Goal: Transaction & Acquisition: Purchase product/service

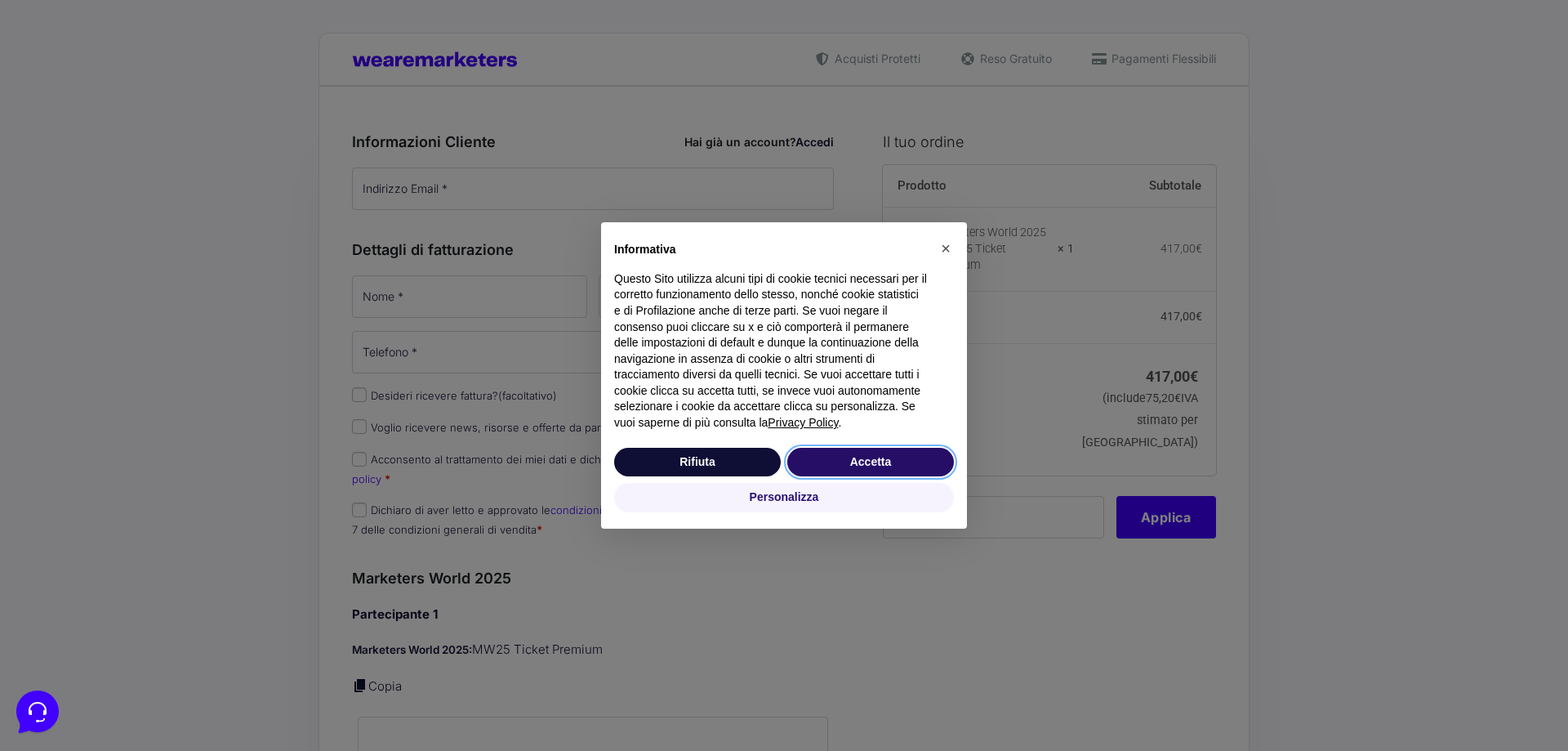
click at [851, 460] on button "Accetta" at bounding box center [871, 461] width 167 height 29
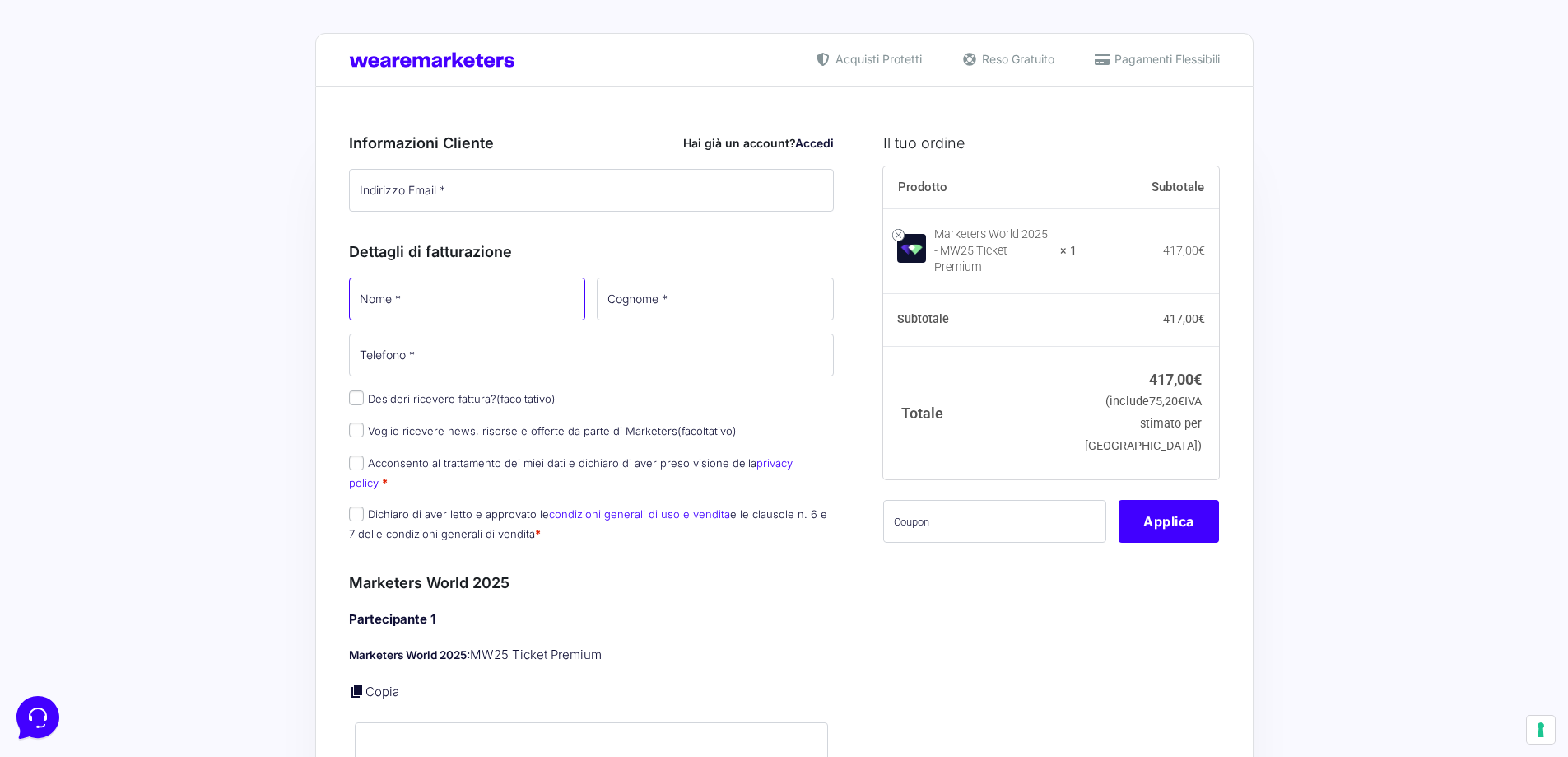
click at [515, 296] on input "Nome *" at bounding box center [467, 299] width 237 height 43
type input "[PERSON_NAME]"
type input "[EMAIL_ADDRESS][DOMAIN_NAME]"
type input "Luyo"
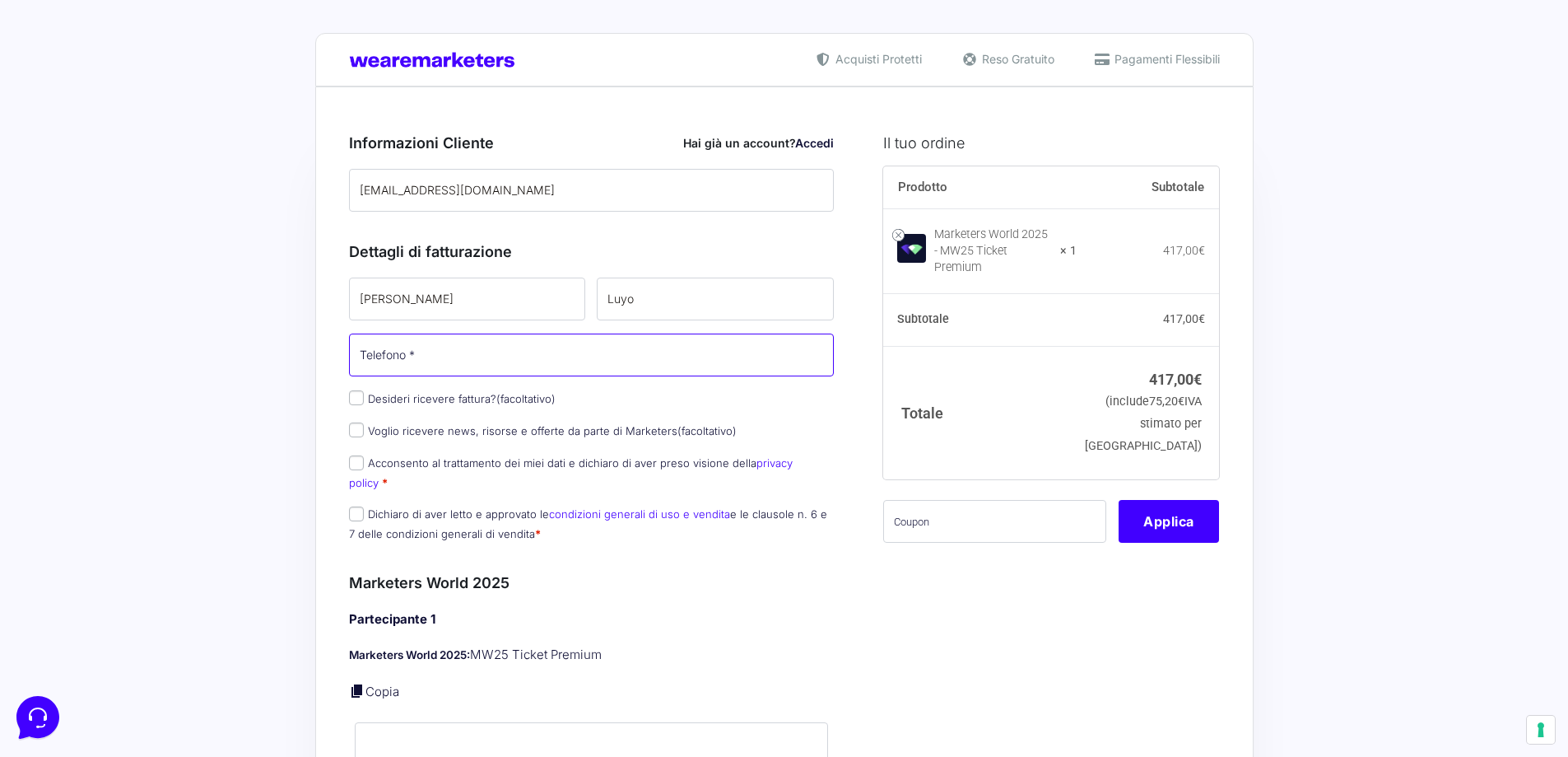
type input "[PHONE_NUMBER]"
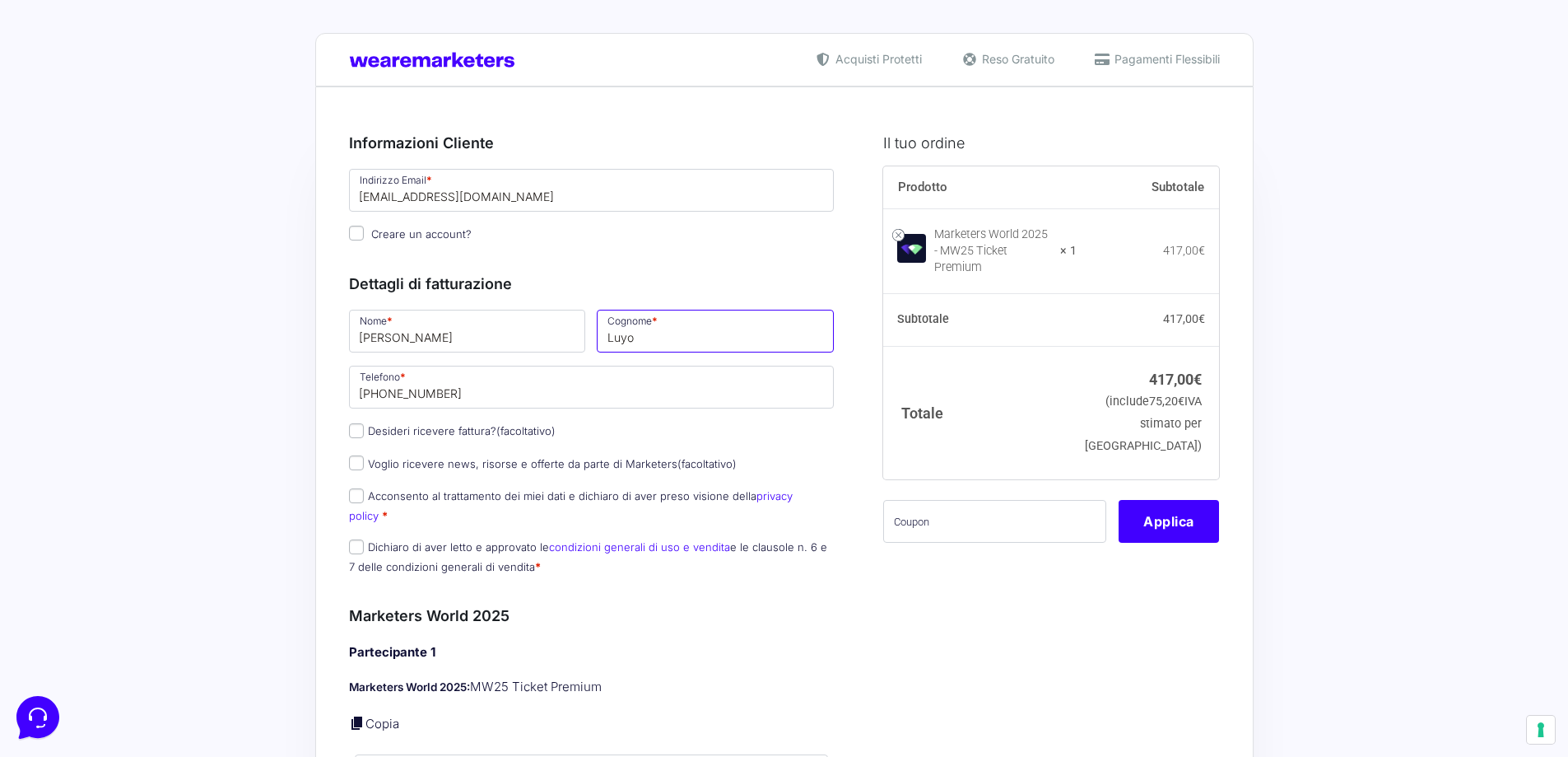
drag, startPoint x: 606, startPoint y: 338, endPoint x: 648, endPoint y: 340, distance: 42.0
click at [609, 338] on input "Luyo" at bounding box center [715, 331] width 237 height 43
type input "ZegarraLuyo"
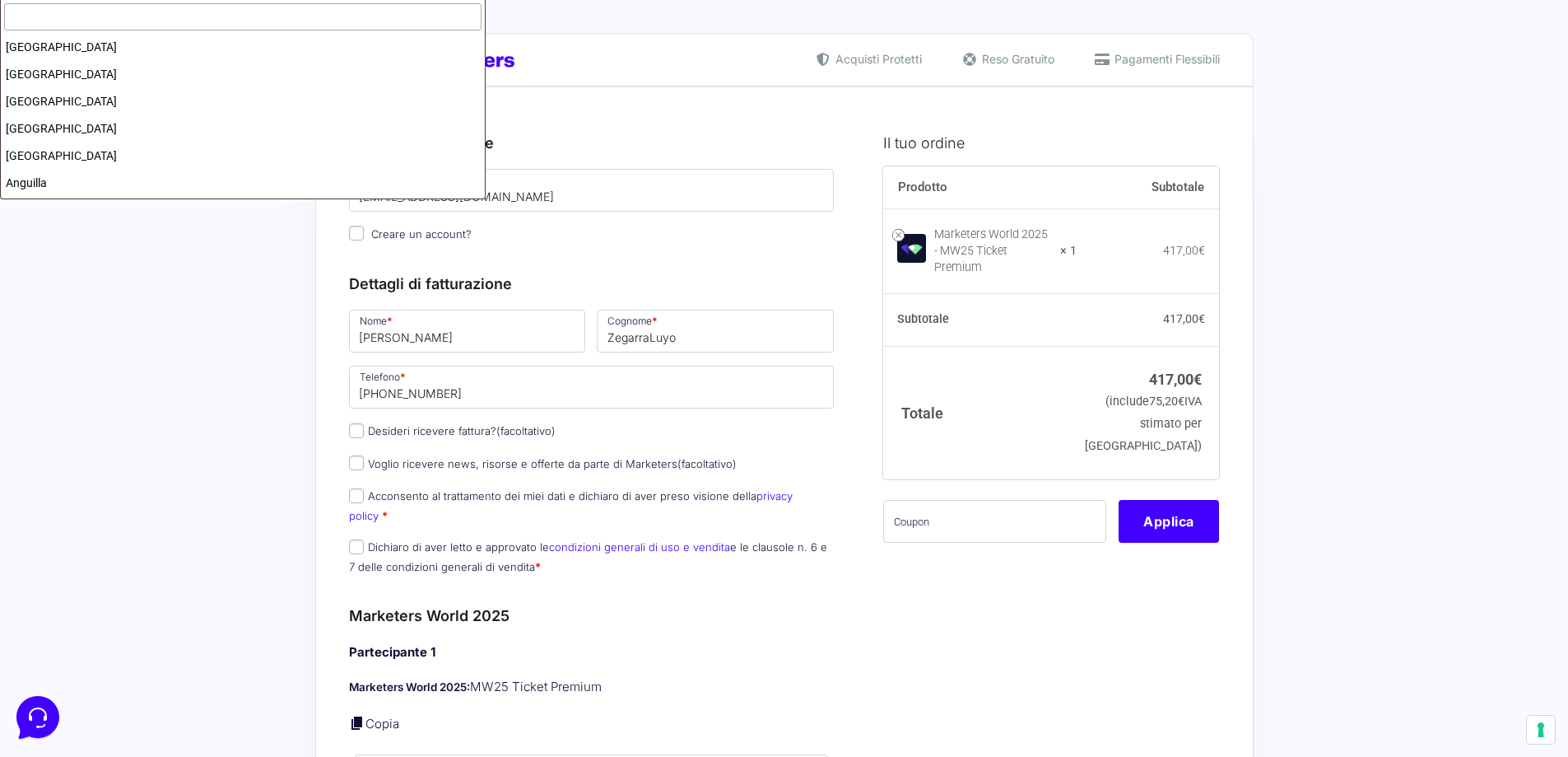
scroll to position [3125, 0]
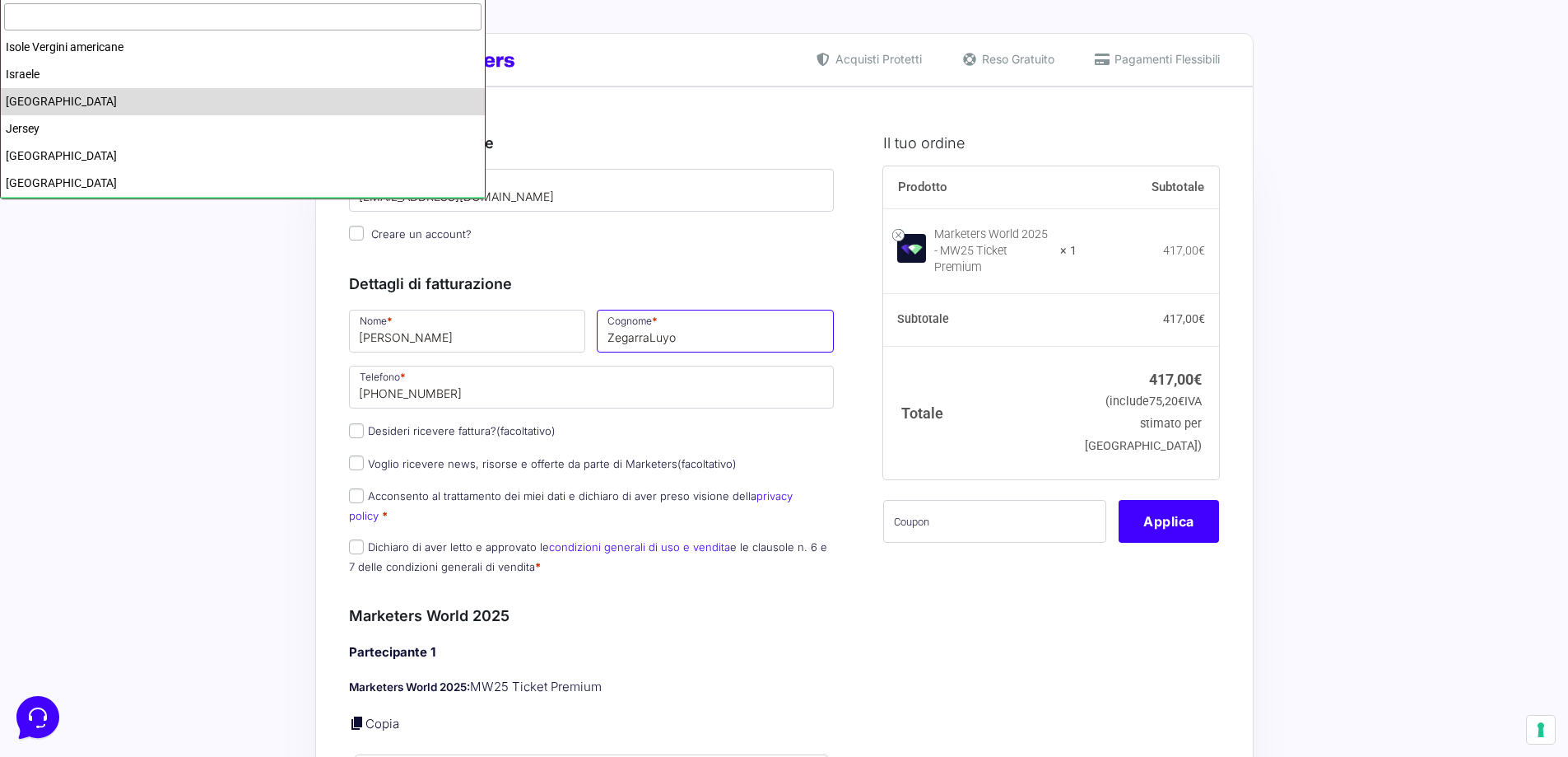
click at [650, 336] on input "ZegarraLuyo" at bounding box center [715, 331] width 237 height 43
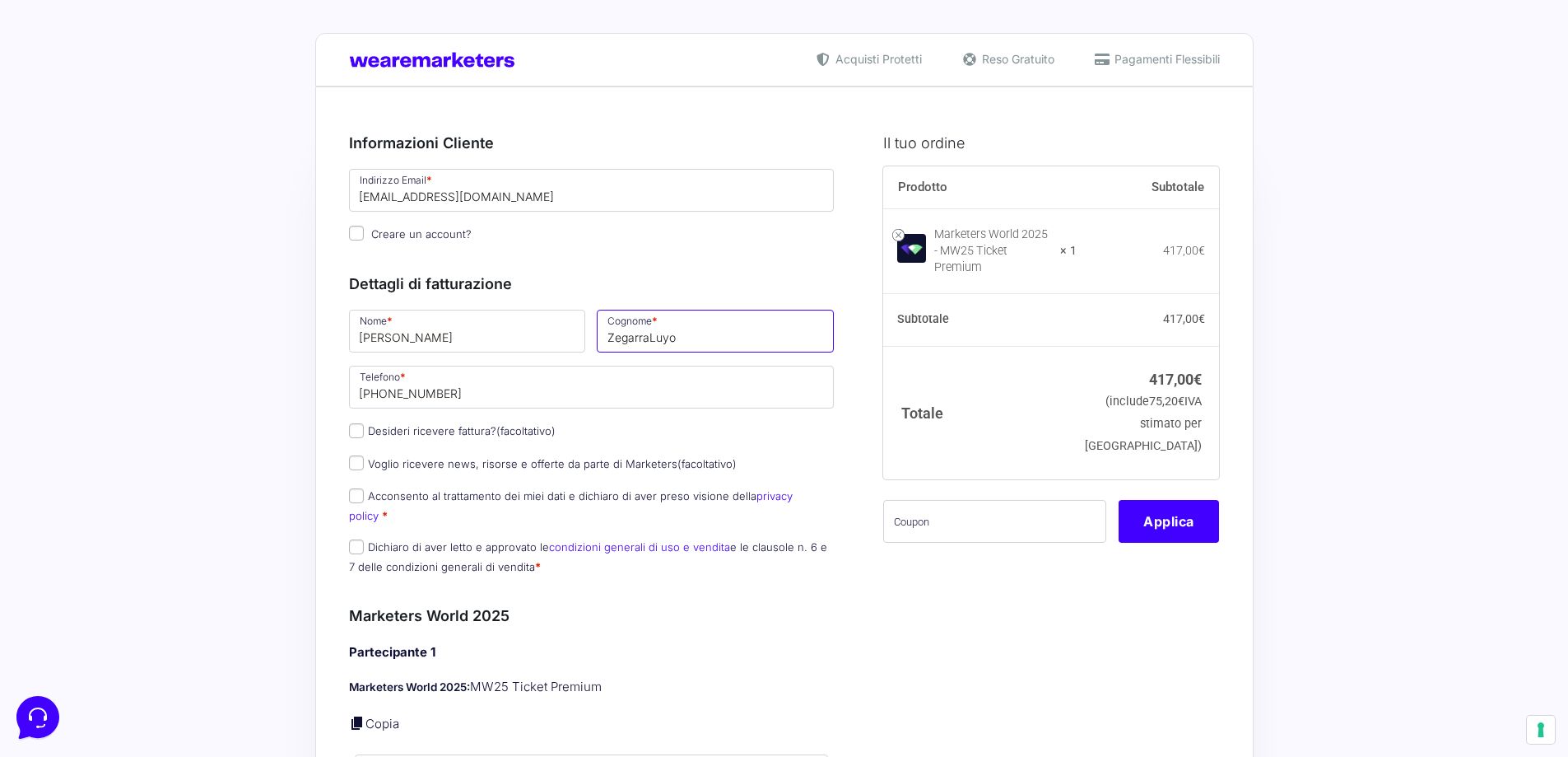
click at [652, 339] on input "ZegarraLuyo" at bounding box center [715, 331] width 237 height 43
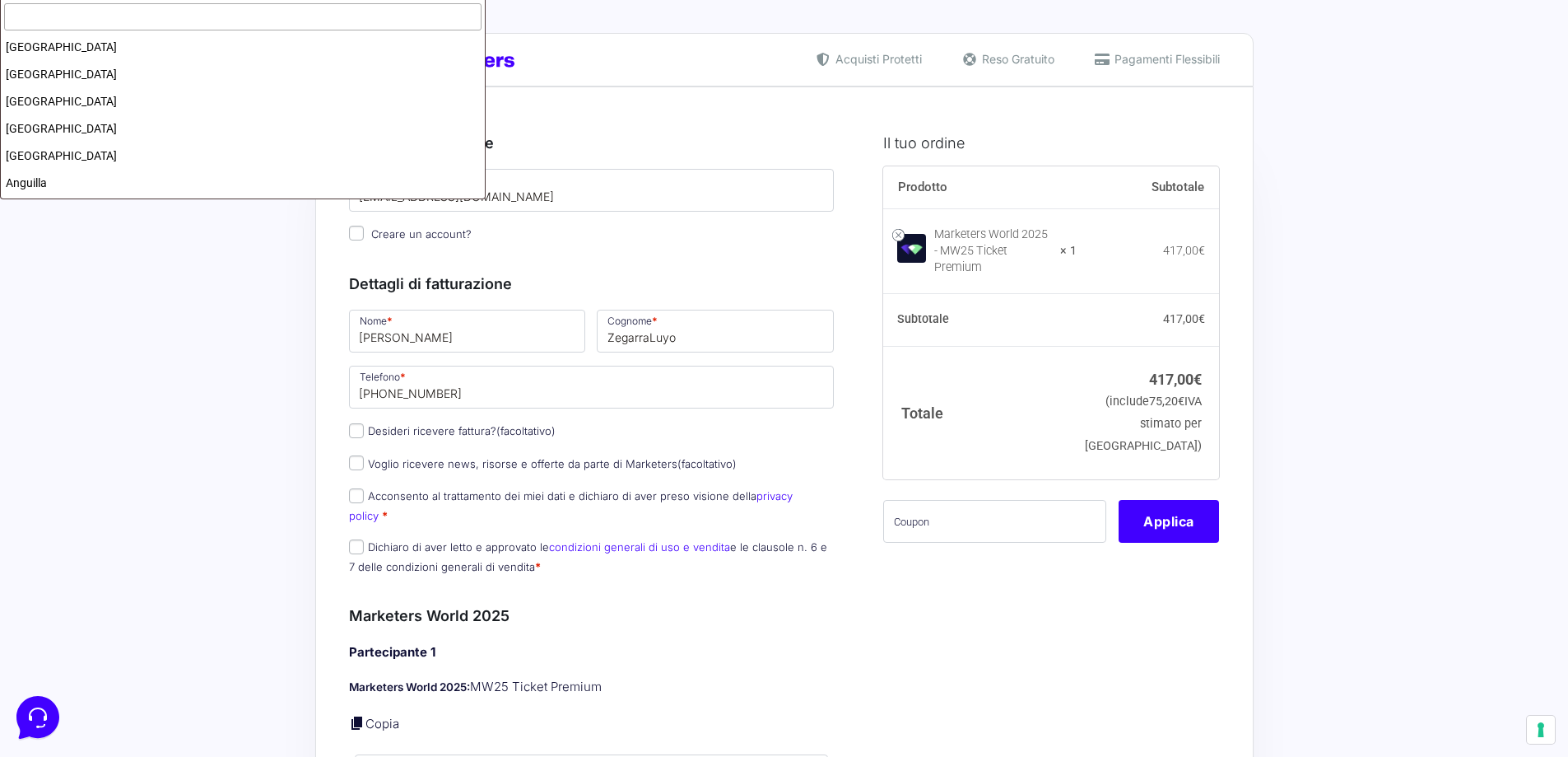
scroll to position [3153, 0]
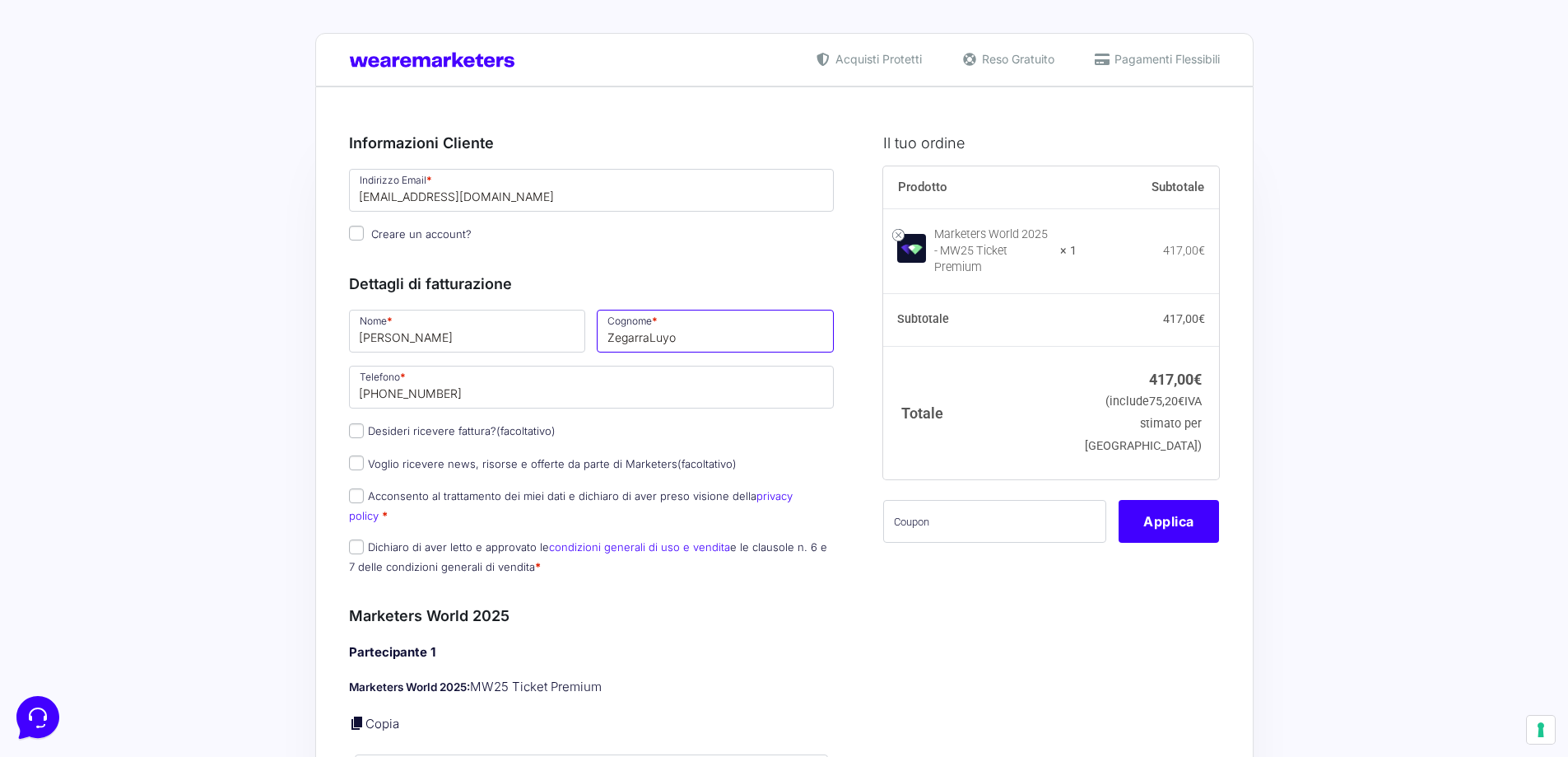
click at [649, 337] on input "ZegarraLuyo" at bounding box center [715, 331] width 237 height 43
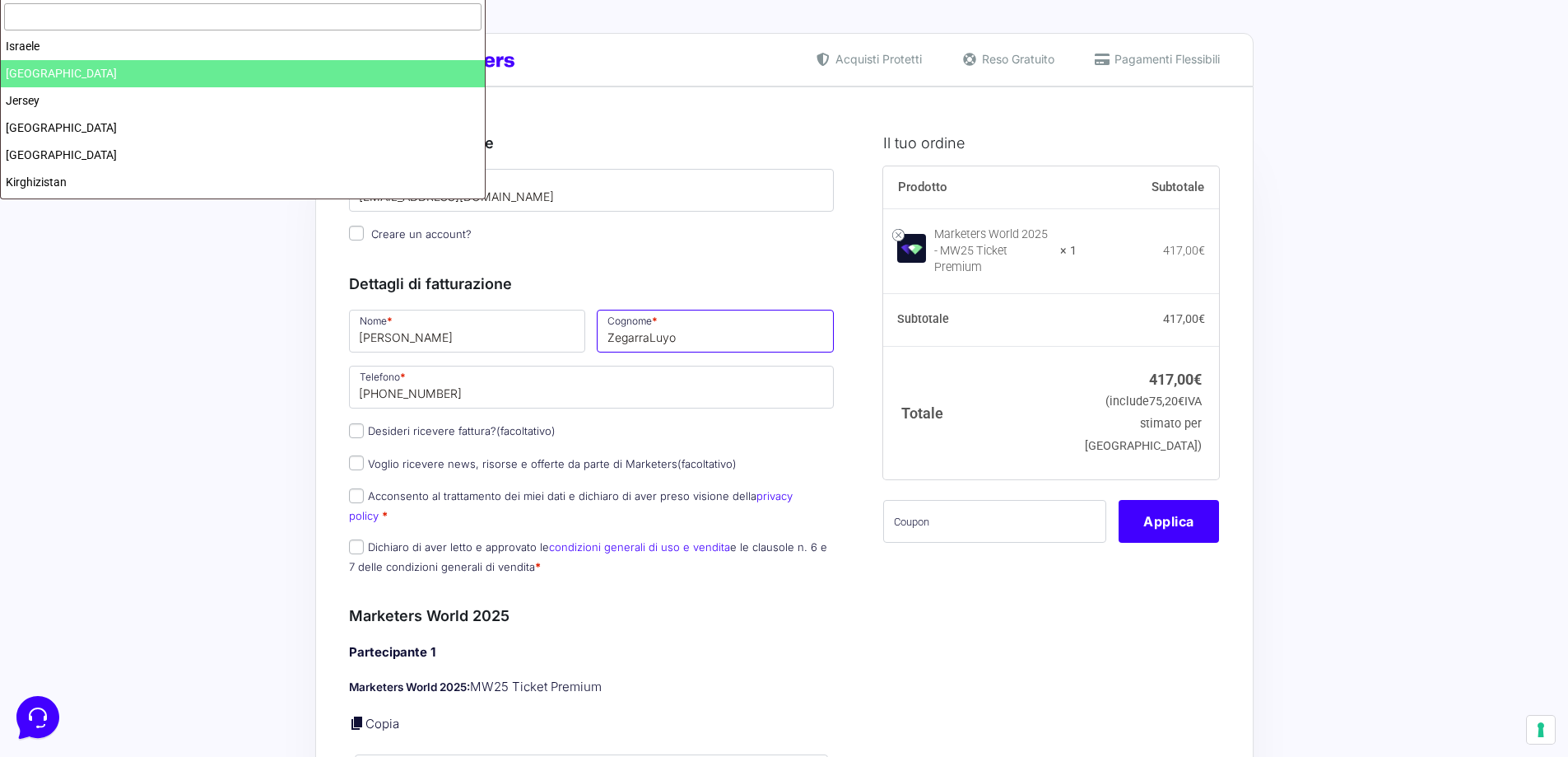
click at [691, 333] on input "ZegarraLuyo" at bounding box center [715, 331] width 237 height 43
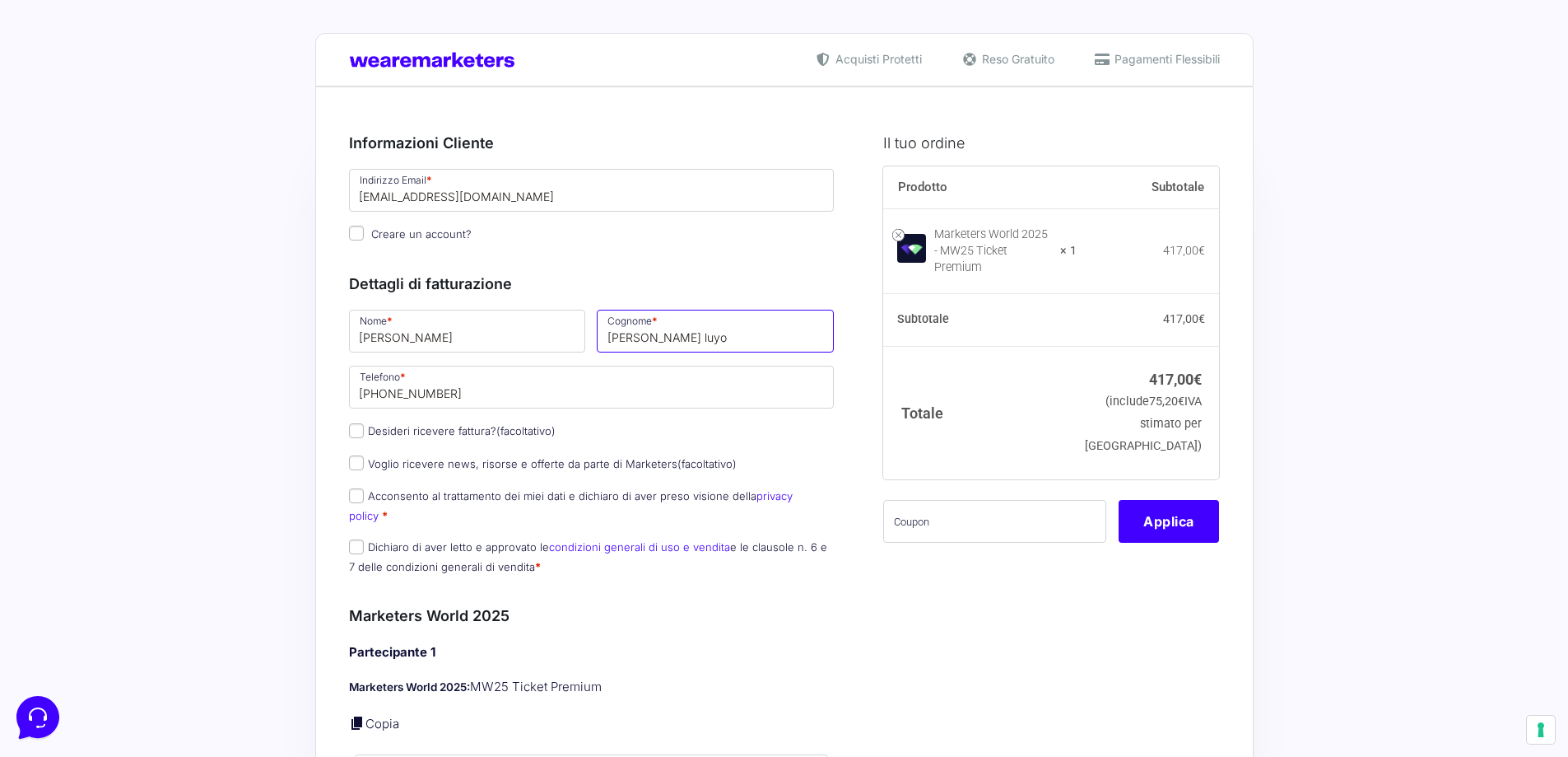
drag, startPoint x: 657, startPoint y: 336, endPoint x: 674, endPoint y: 343, distance: 18.4
click at [657, 336] on input "[PERSON_NAME] luyo" at bounding box center [715, 331] width 237 height 43
click at [615, 339] on input "[PERSON_NAME]" at bounding box center [715, 331] width 237 height 43
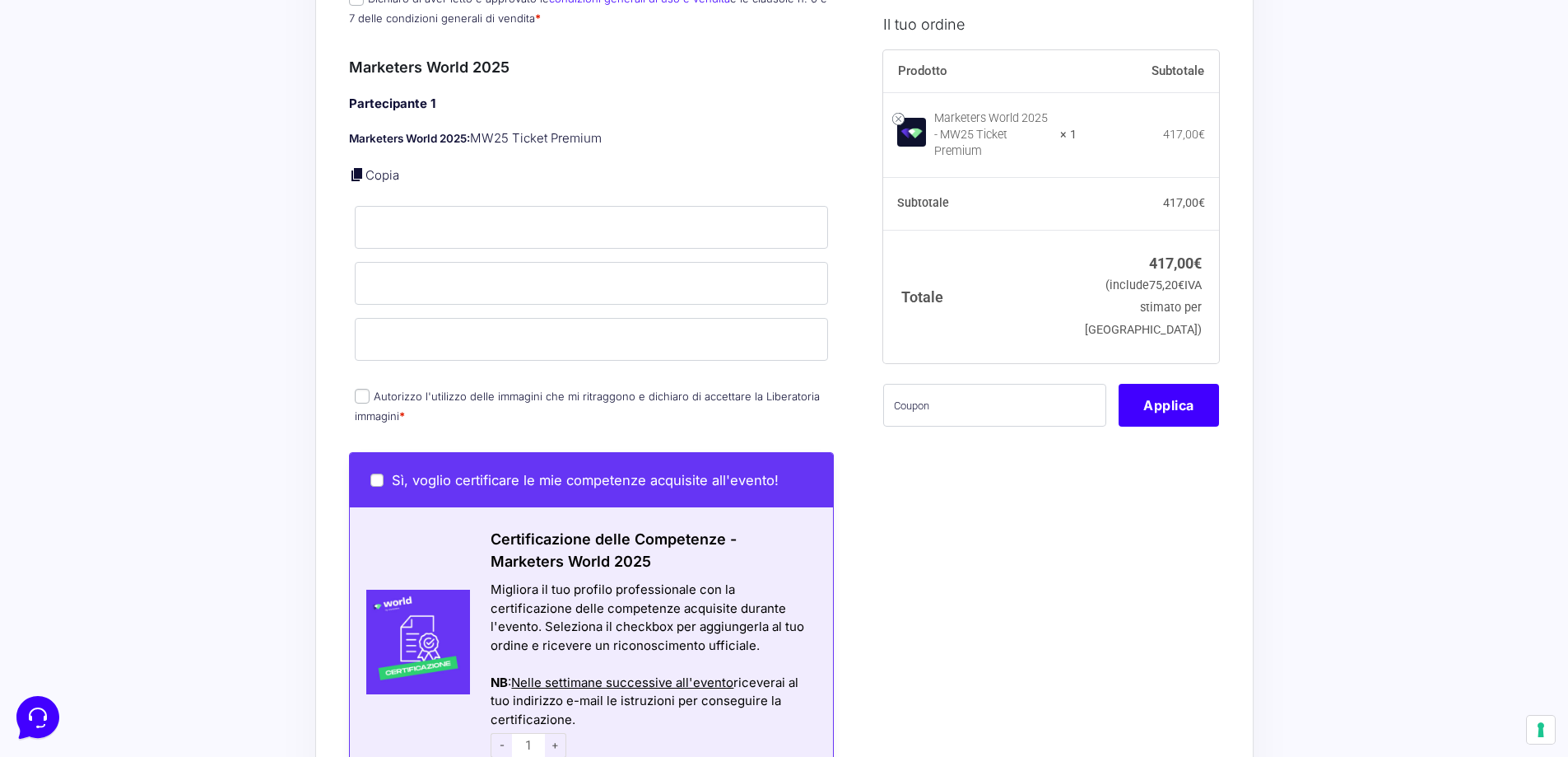
scroll to position [576, 0]
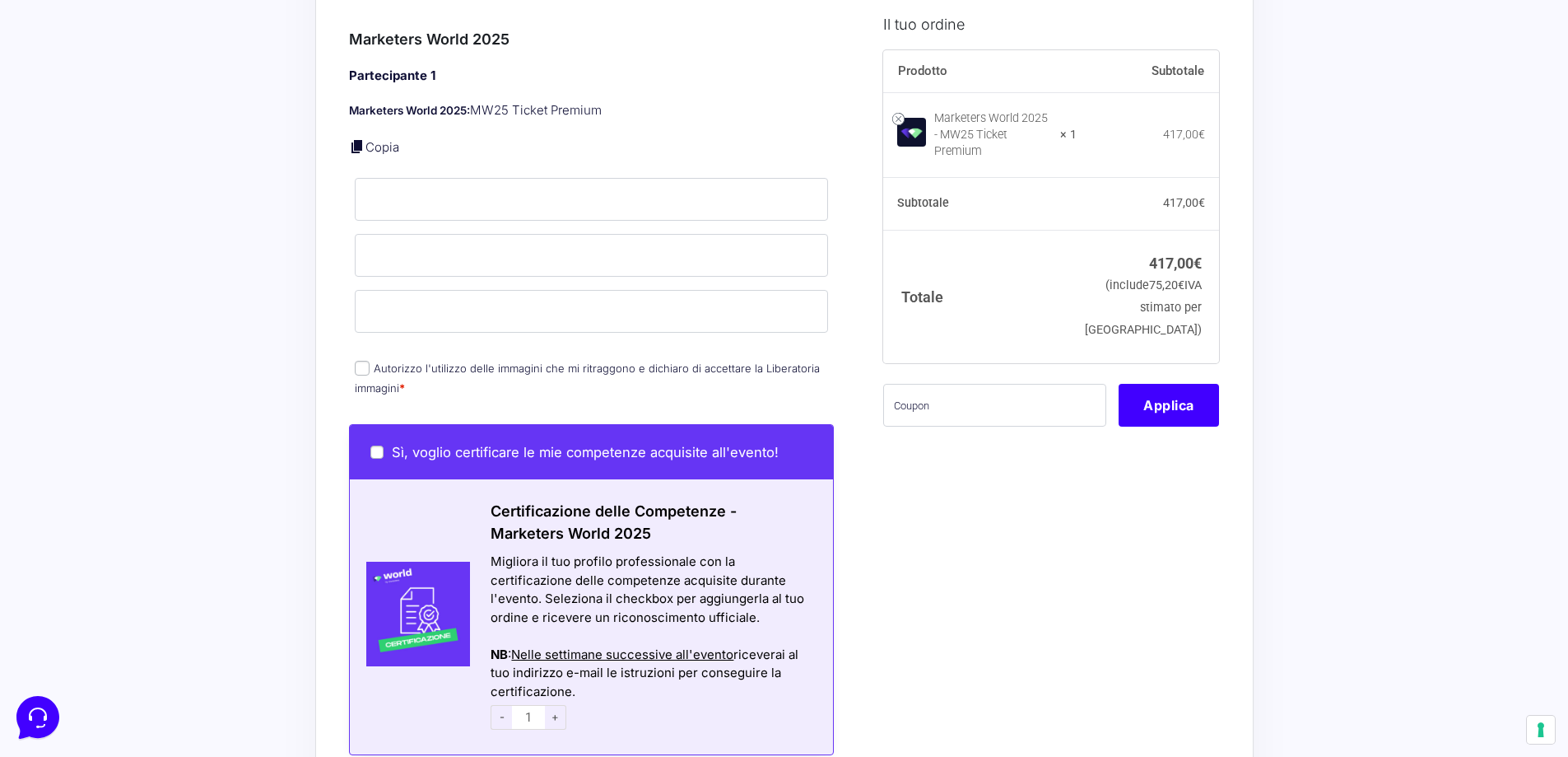
type input "[PERSON_NAME]"
click at [366, 361] on input "Autorizzo l'utilizzo delle immagini che mi ritraggono e dichiaro di accettare l…" at bounding box center [362, 368] width 15 height 15
checkbox input "true"
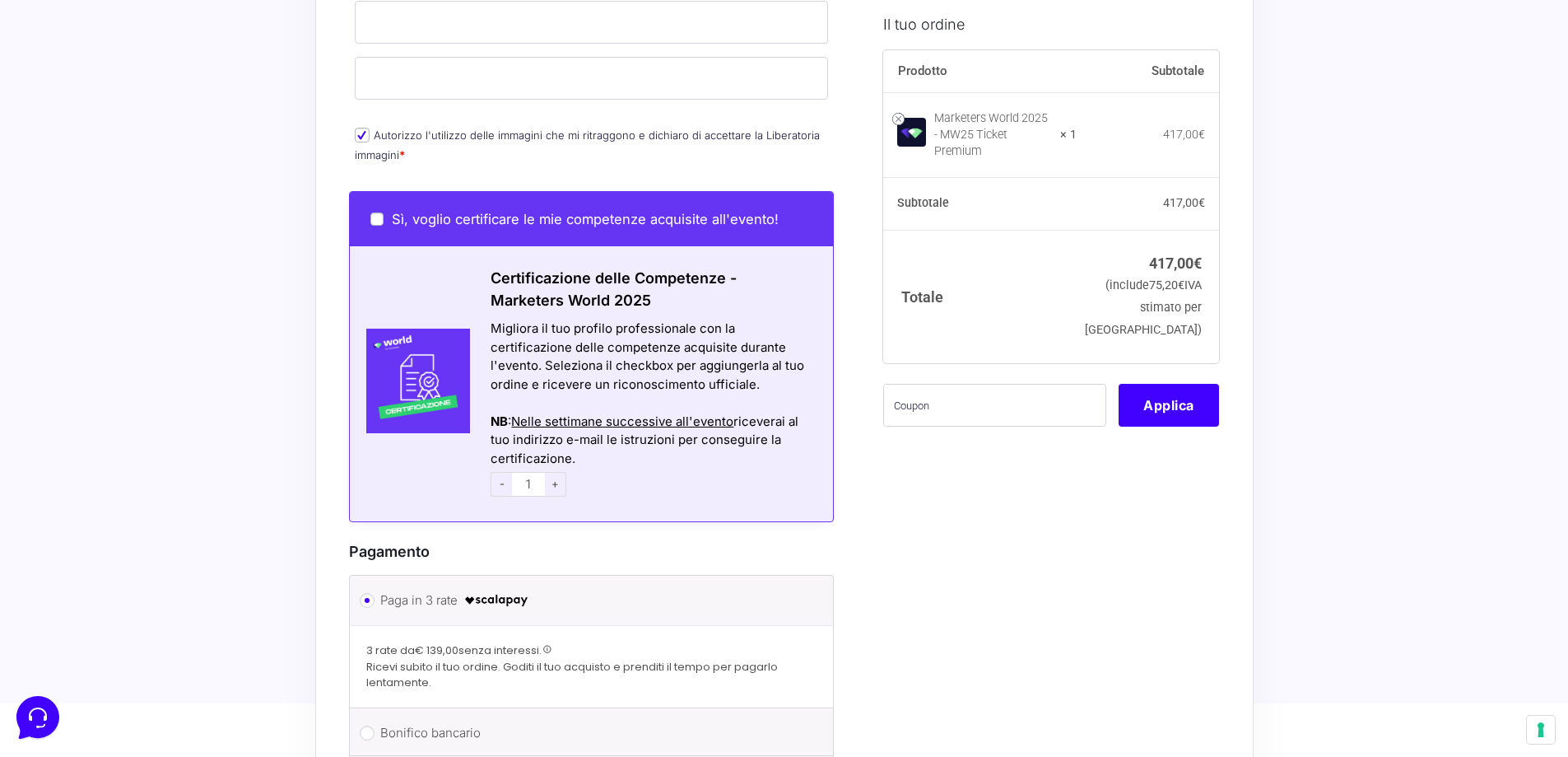
scroll to position [906, 0]
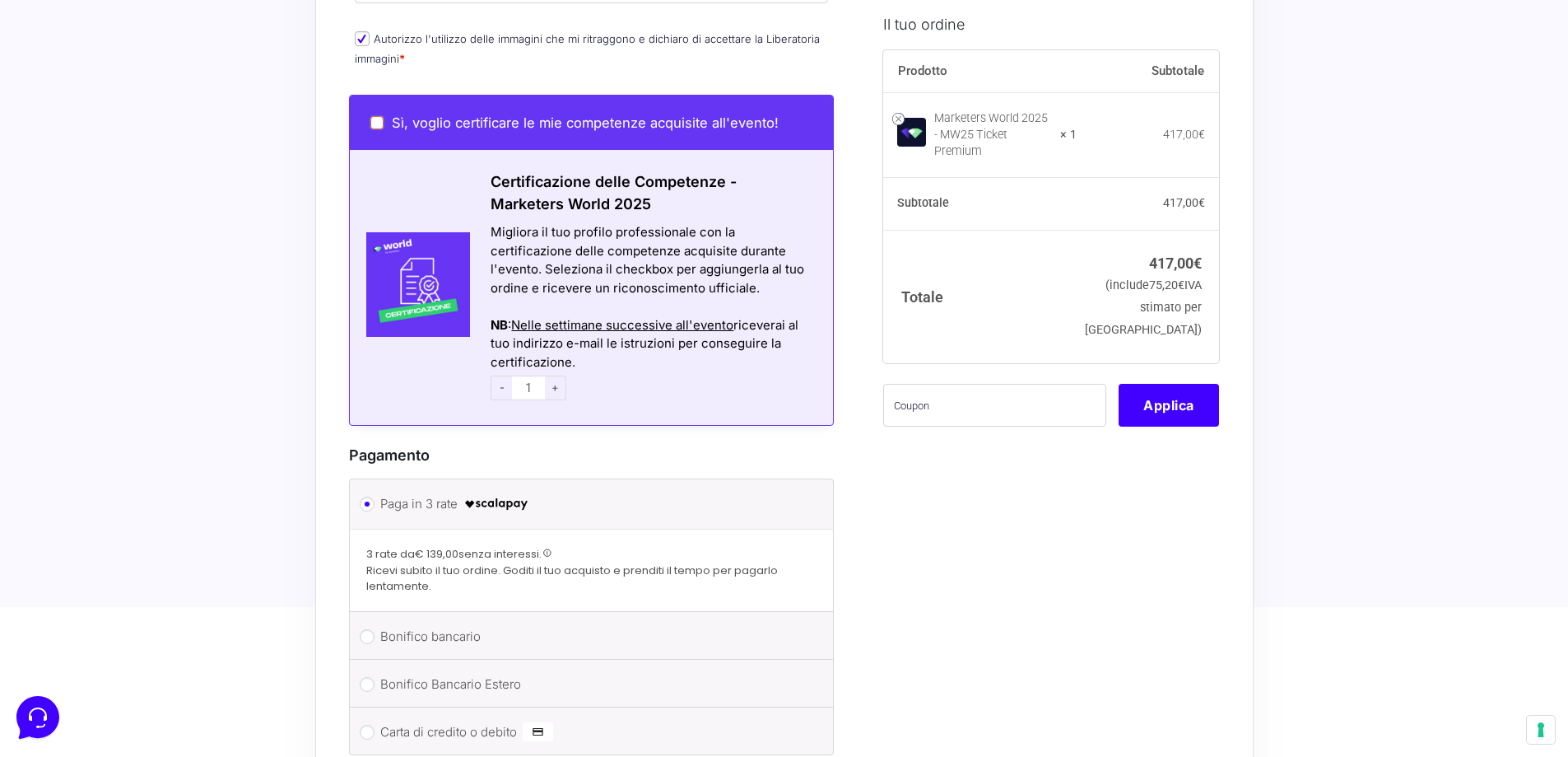
click at [377, 116] on input "Sì, voglio certificare le mie competenze acquisite all'evento!" at bounding box center [377, 123] width 13 height 13
checkbox input "true"
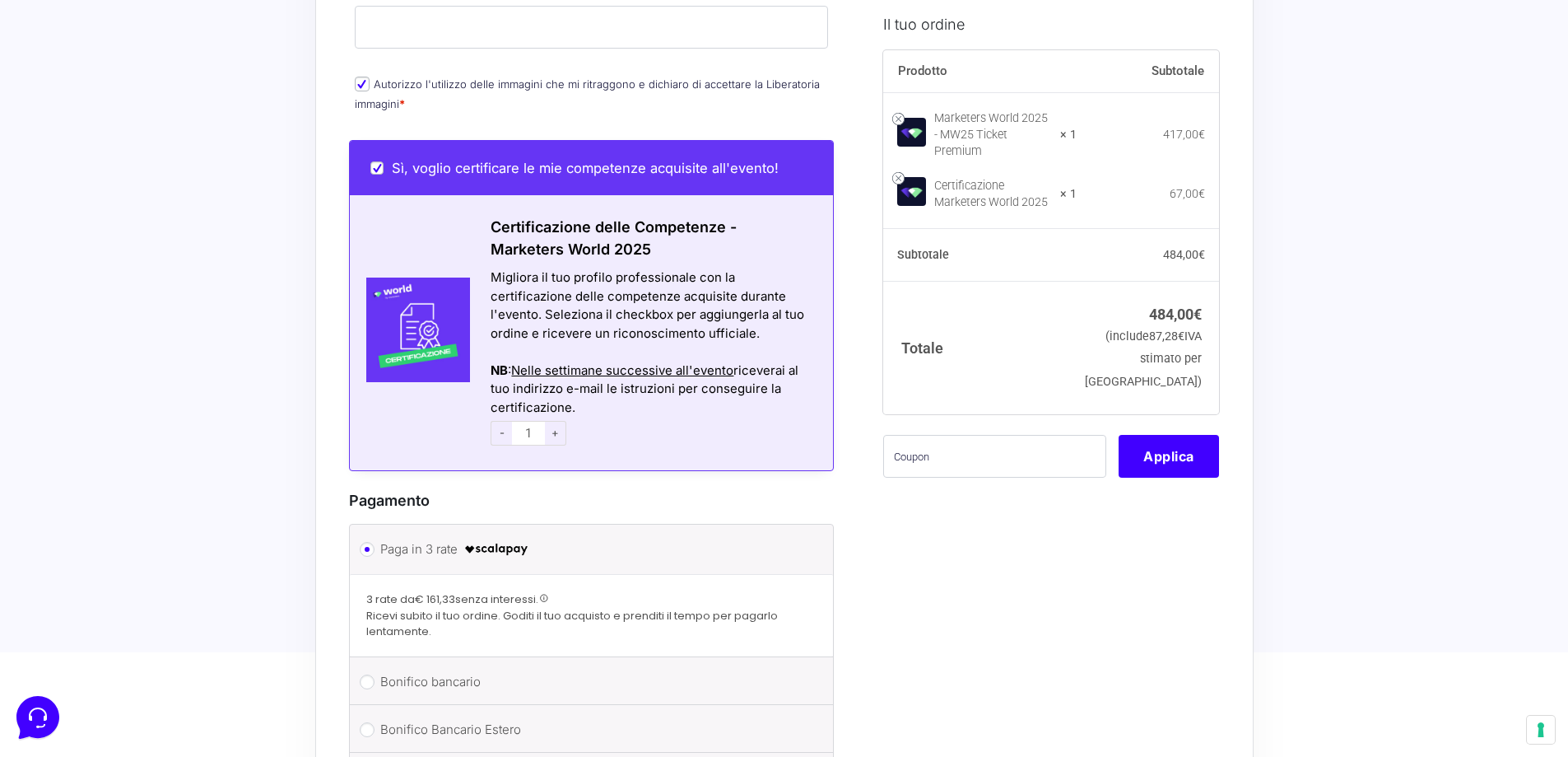
scroll to position [728, 0]
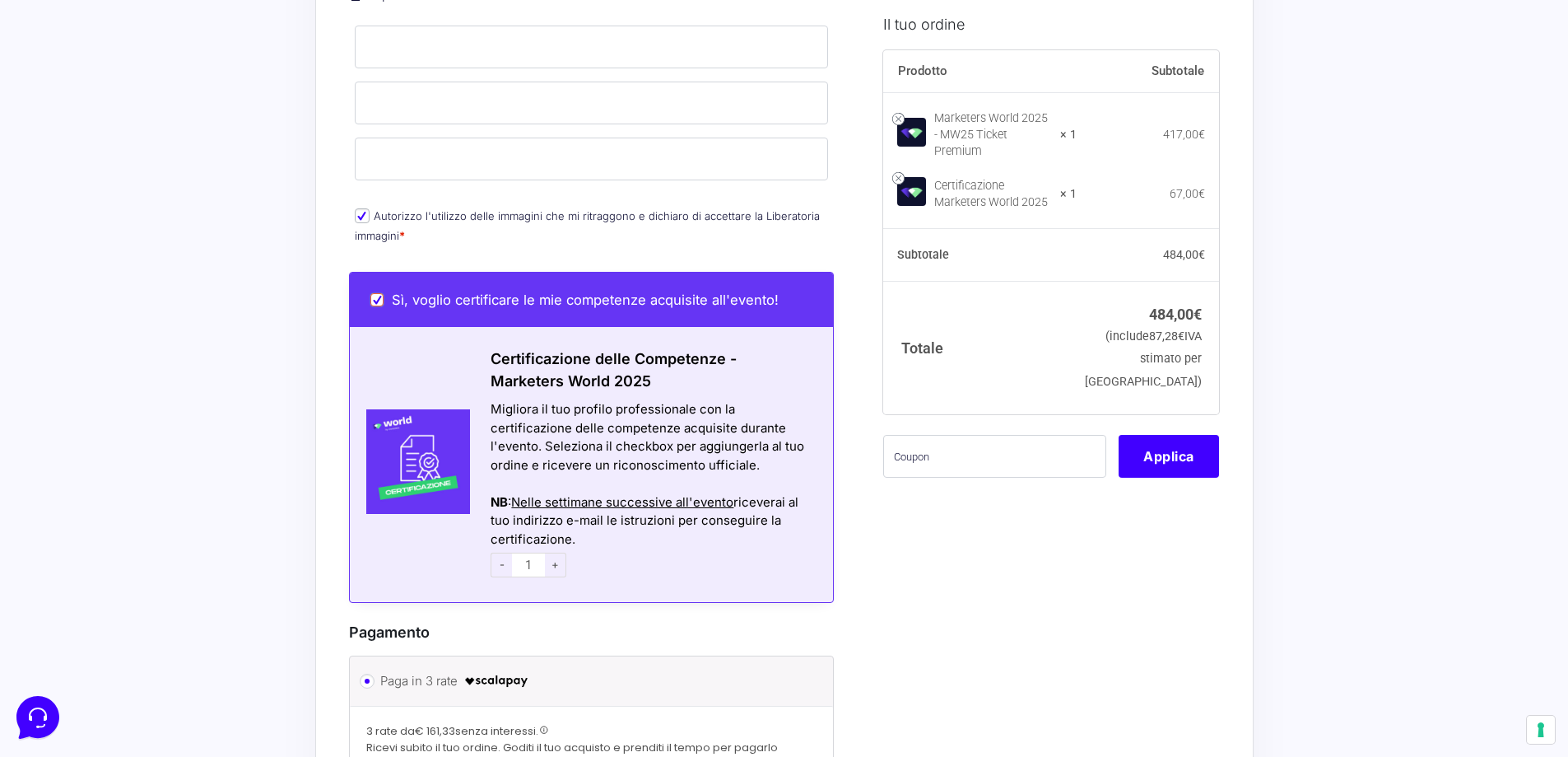
click at [374, 294] on input "Sì, voglio certificare le mie competenze acquisite all'evento!" at bounding box center [377, 300] width 13 height 13
checkbox input "false"
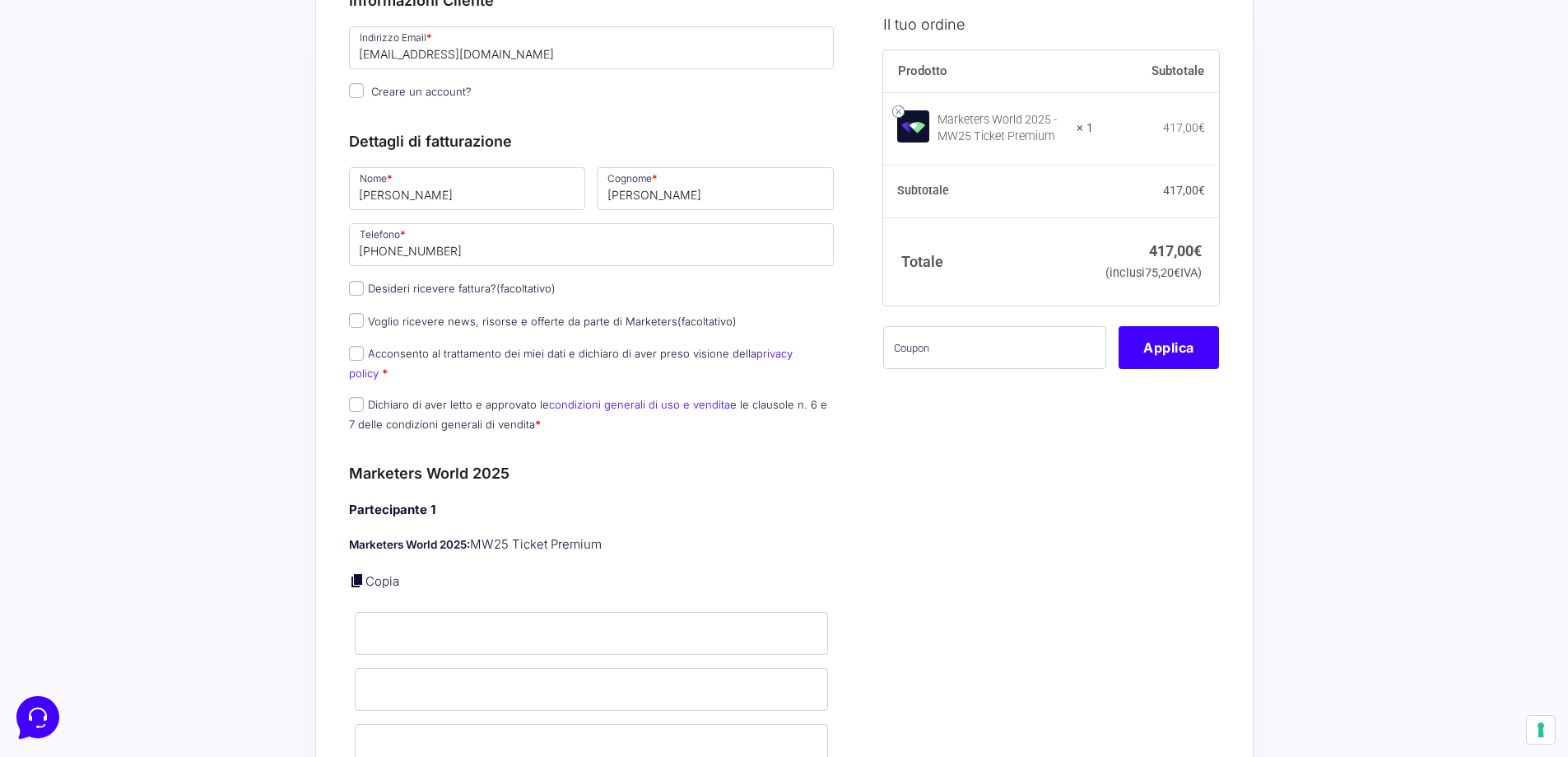
scroll to position [247, 0]
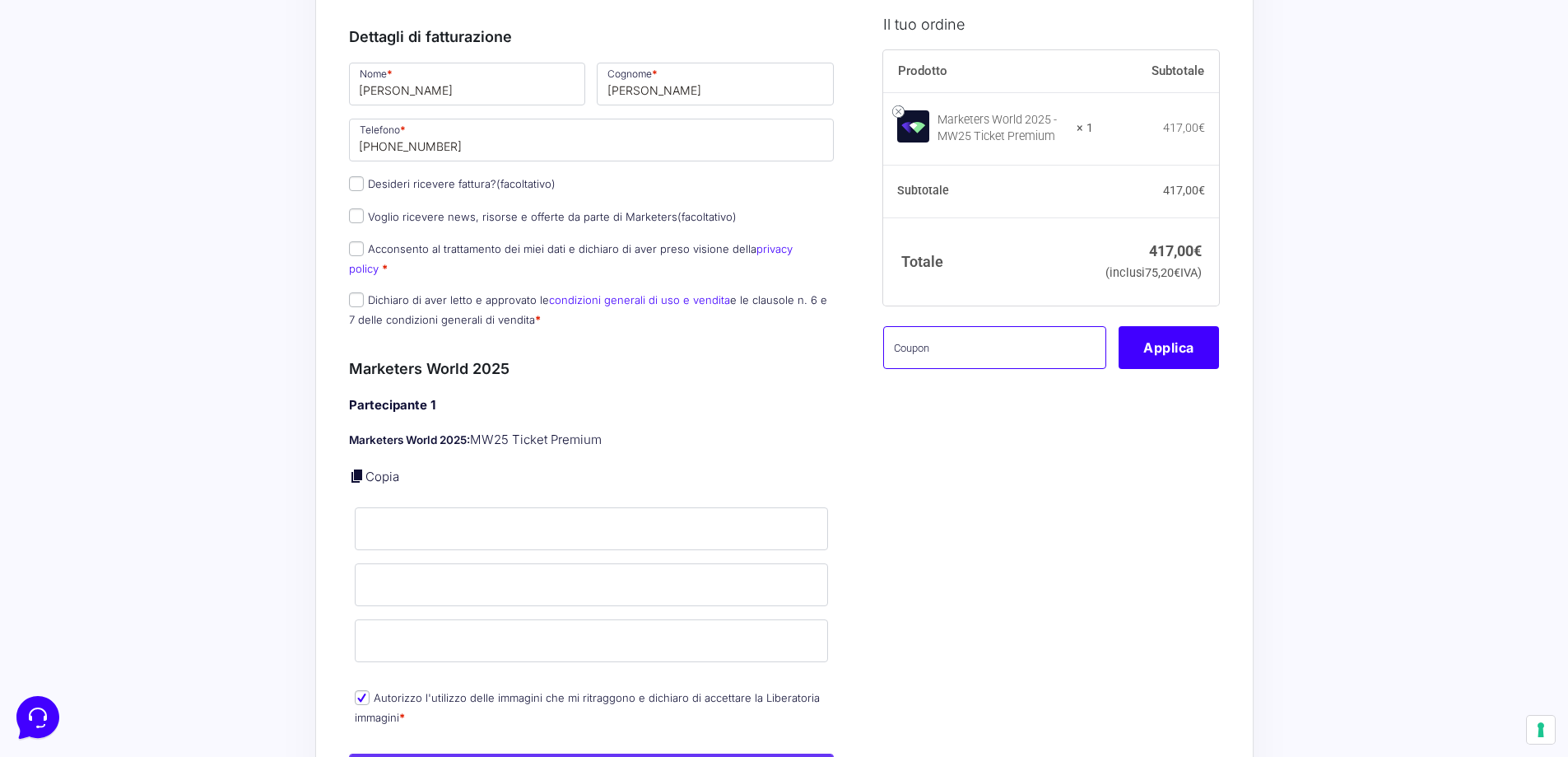
click at [977, 369] on input "text" at bounding box center [994, 347] width 223 height 43
paste input "mw25master96$w"
type input "mw25master96$w"
click at [1168, 369] on button "Applica" at bounding box center [1168, 347] width 100 height 43
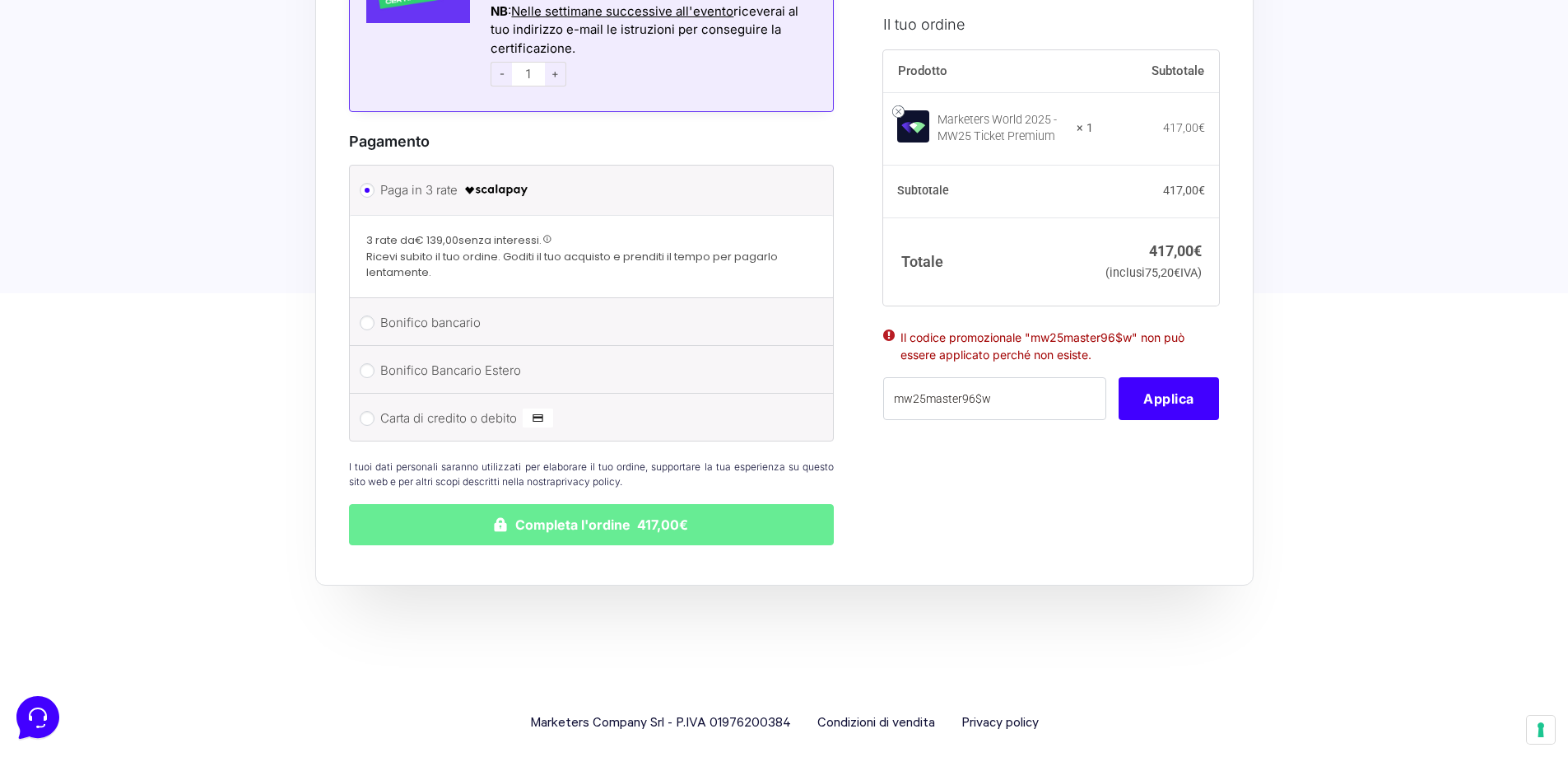
scroll to position [1223, 0]
